Goal: Navigation & Orientation: Find specific page/section

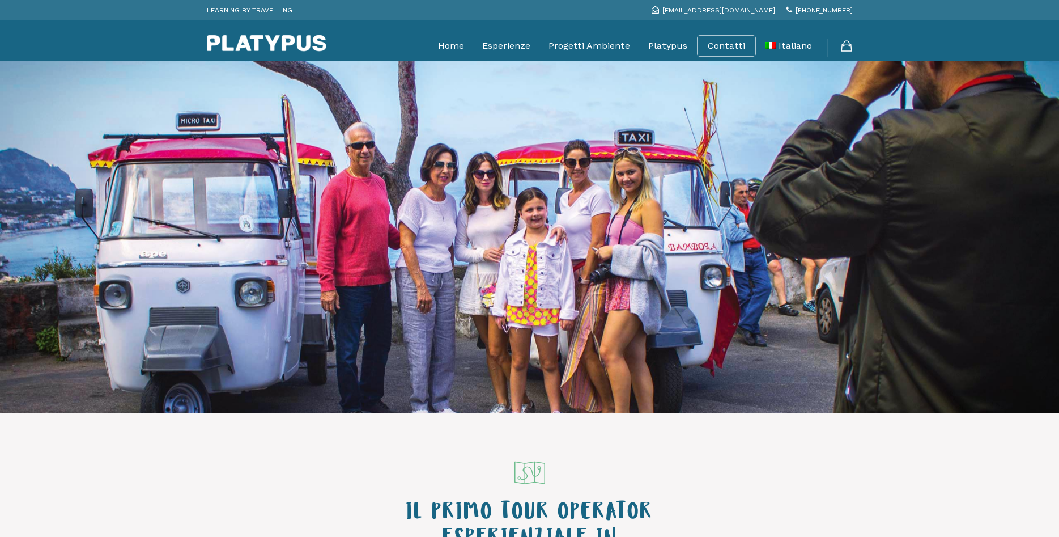
click at [682, 44] on link "Platypus" at bounding box center [667, 46] width 39 height 28
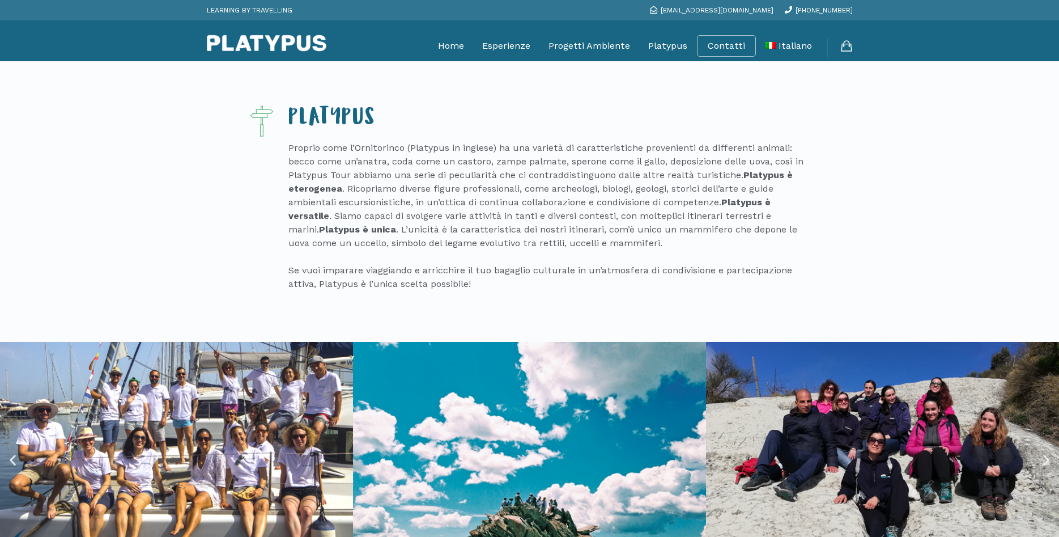
click at [263, 39] on img at bounding box center [267, 43] width 120 height 17
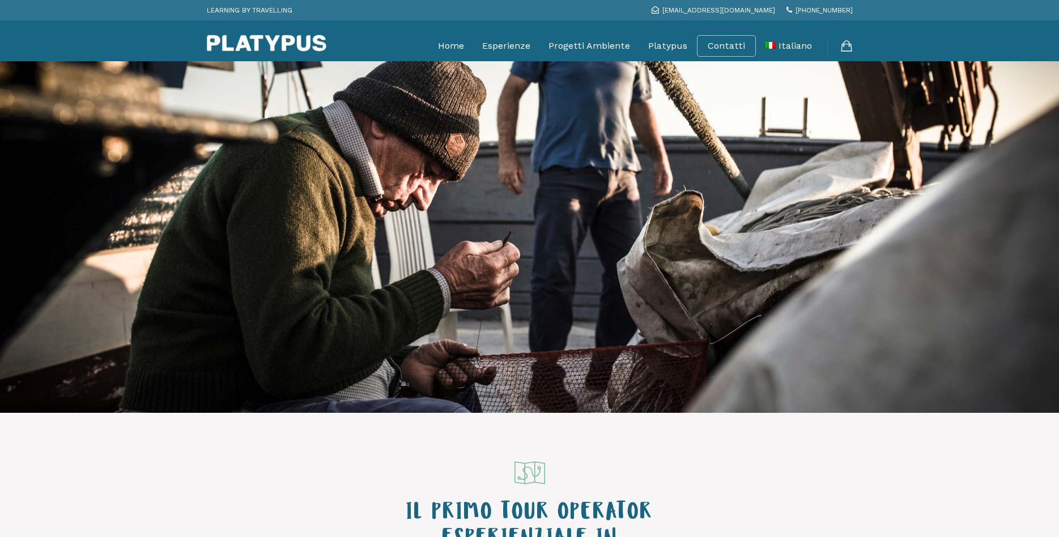
click at [690, 284] on div at bounding box center [530, 315] width 1048 height 181
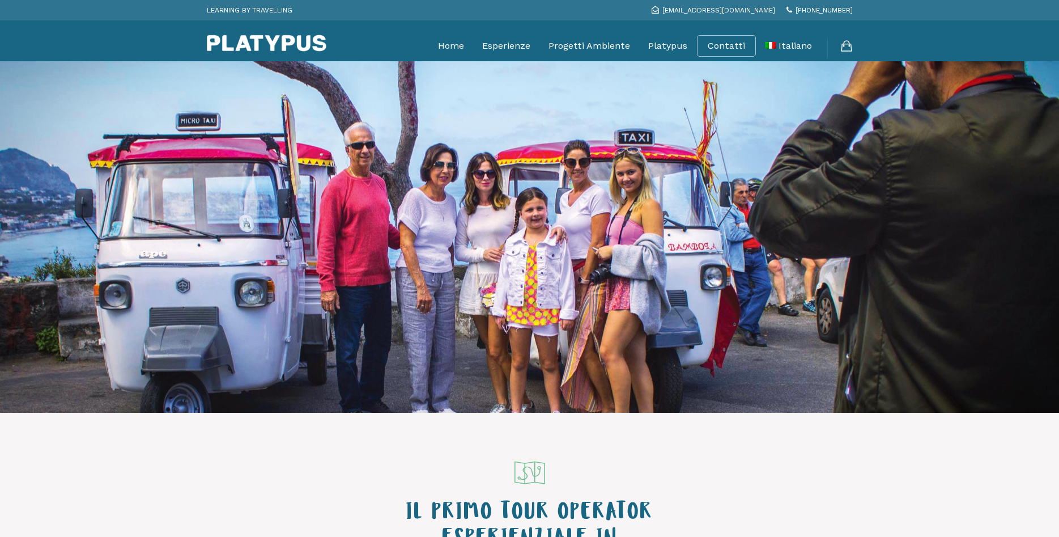
click at [636, 203] on div at bounding box center [530, 237] width 1048 height 340
click at [634, 203] on div at bounding box center [530, 237] width 1048 height 340
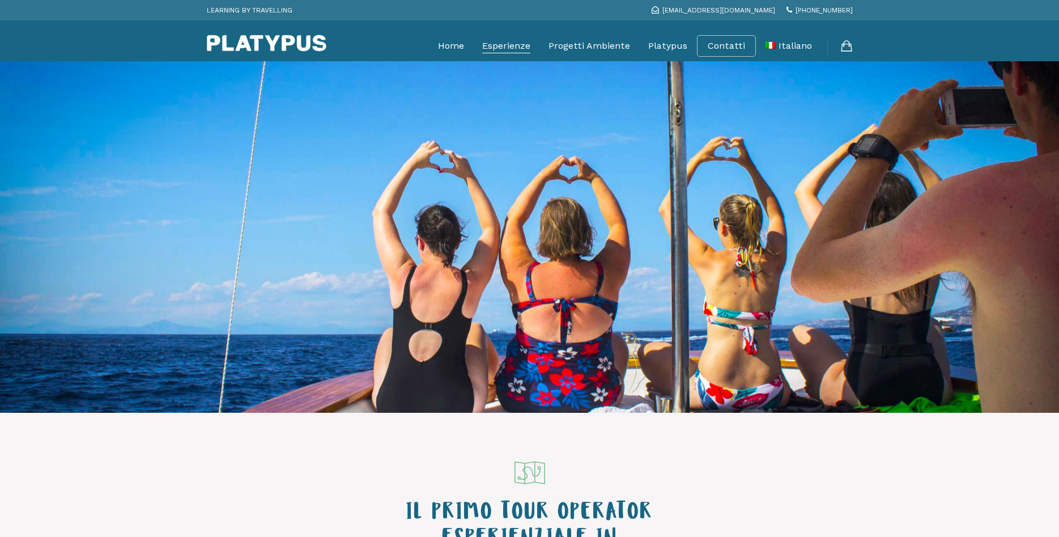
click at [507, 44] on link "Esperienze" at bounding box center [506, 46] width 48 height 28
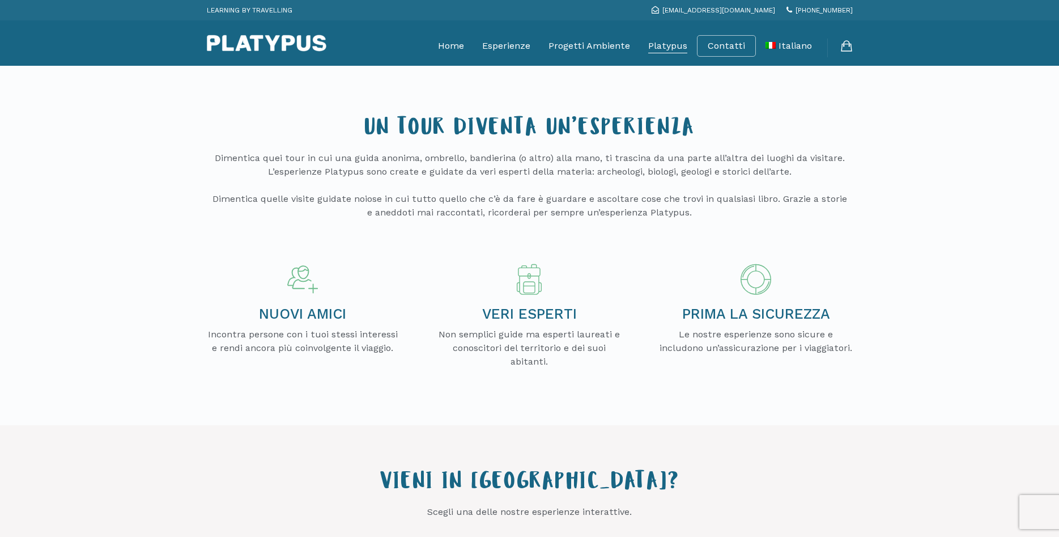
click at [660, 48] on link "Platypus" at bounding box center [667, 46] width 39 height 28
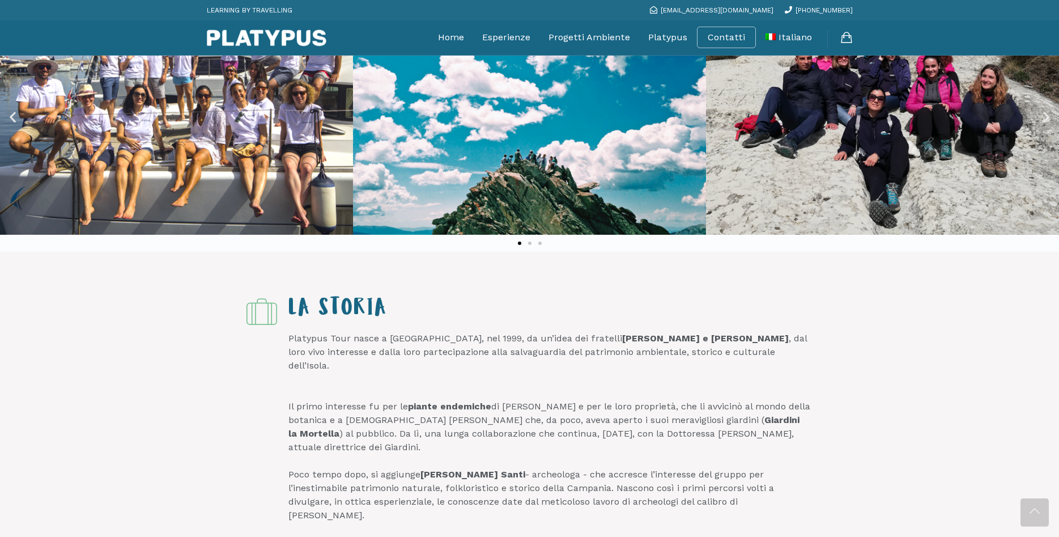
scroll to position [347, 0]
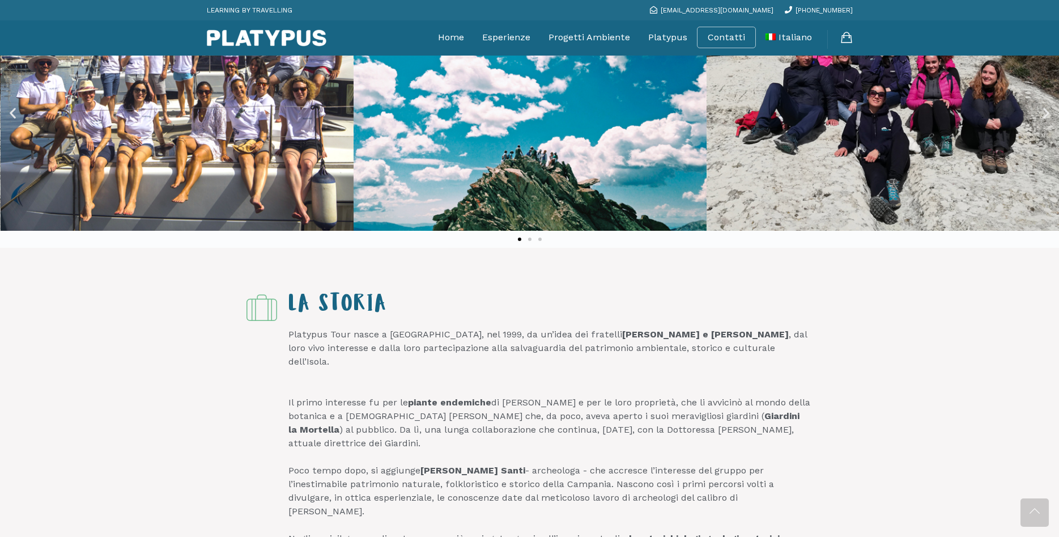
click at [137, 205] on img at bounding box center [177, 112] width 353 height 235
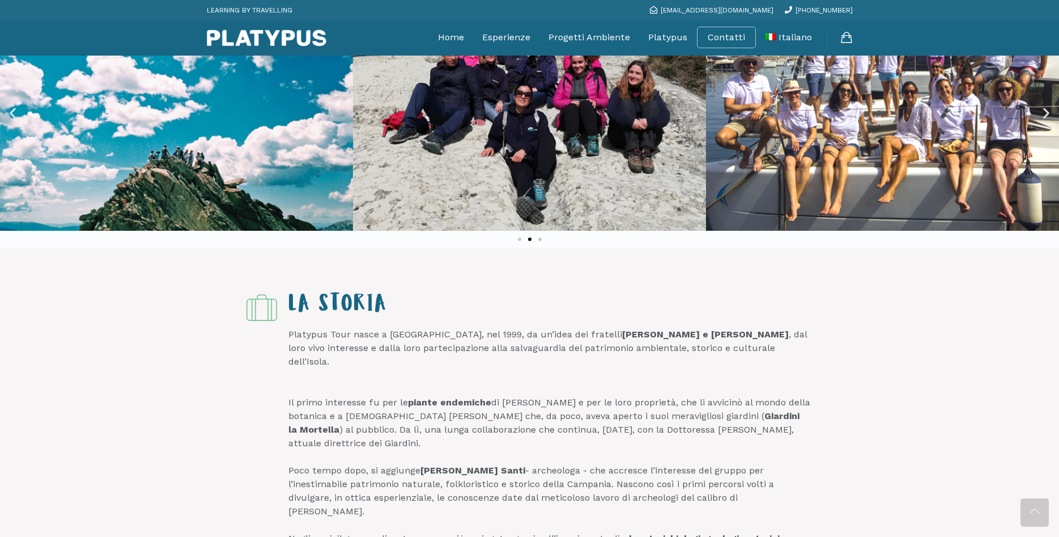
click at [1049, 120] on icon "Next slide" at bounding box center [1046, 112] width 14 height 14
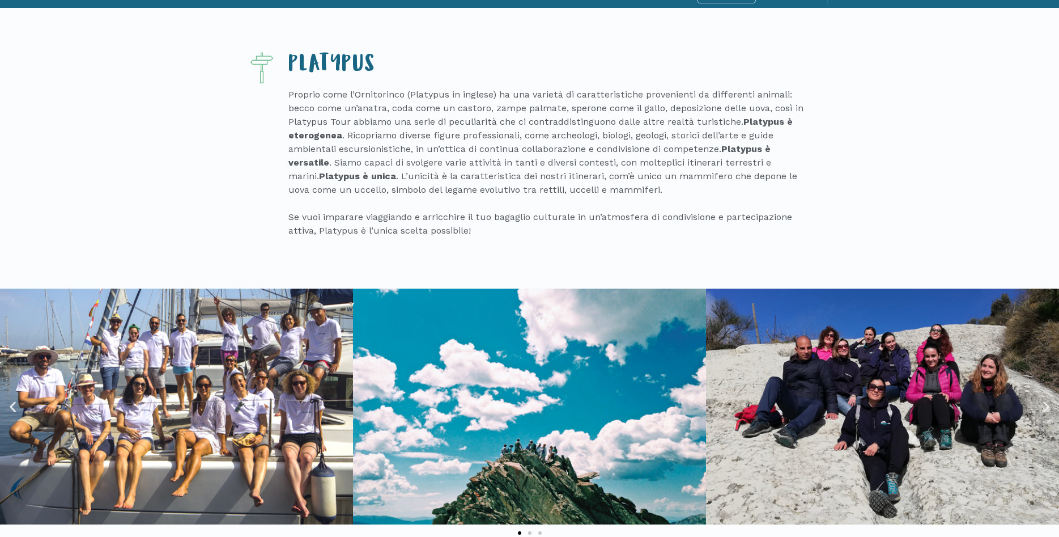
scroll to position [58, 0]
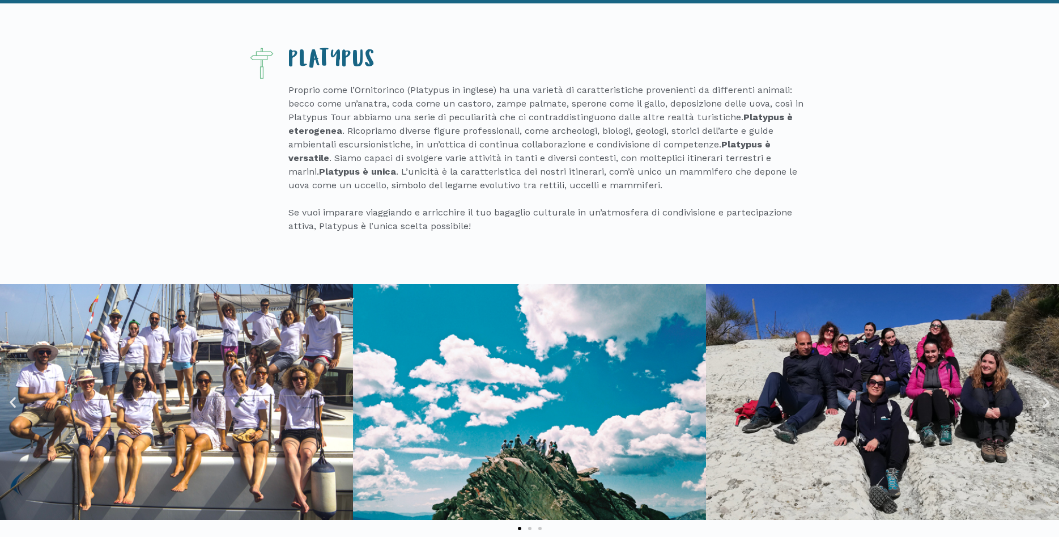
click at [184, 404] on img at bounding box center [176, 401] width 353 height 235
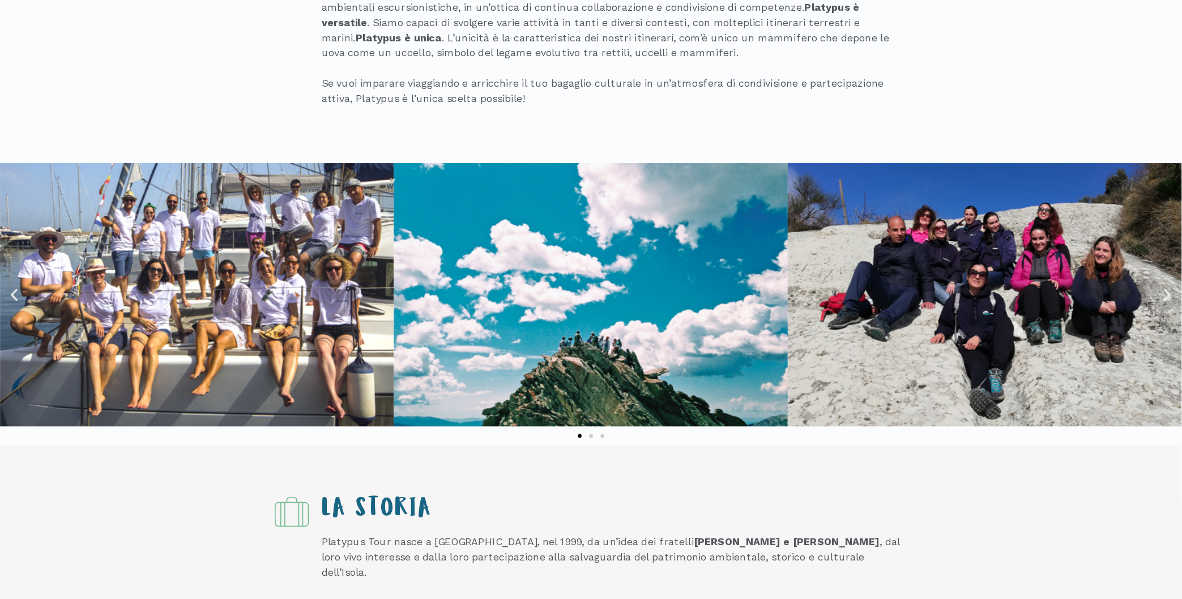
scroll to position [231, 0]
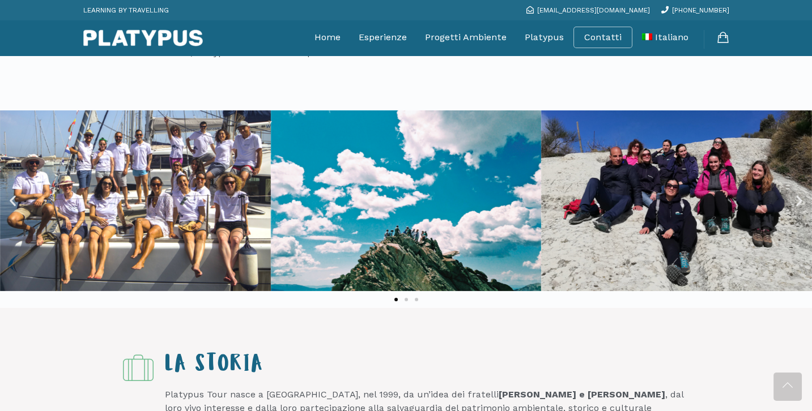
click at [196, 266] on img at bounding box center [135, 200] width 271 height 180
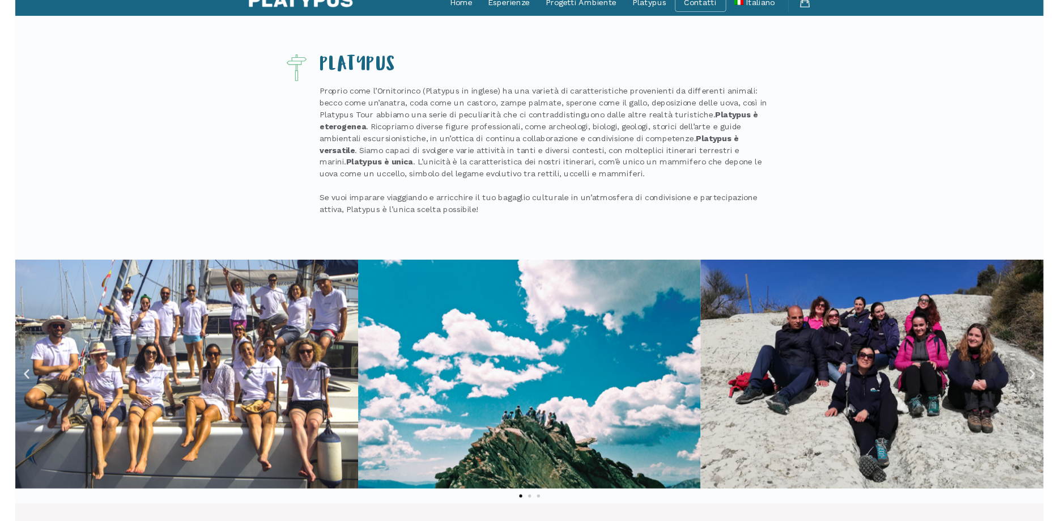
scroll to position [0, 0]
